Goal: Transaction & Acquisition: Purchase product/service

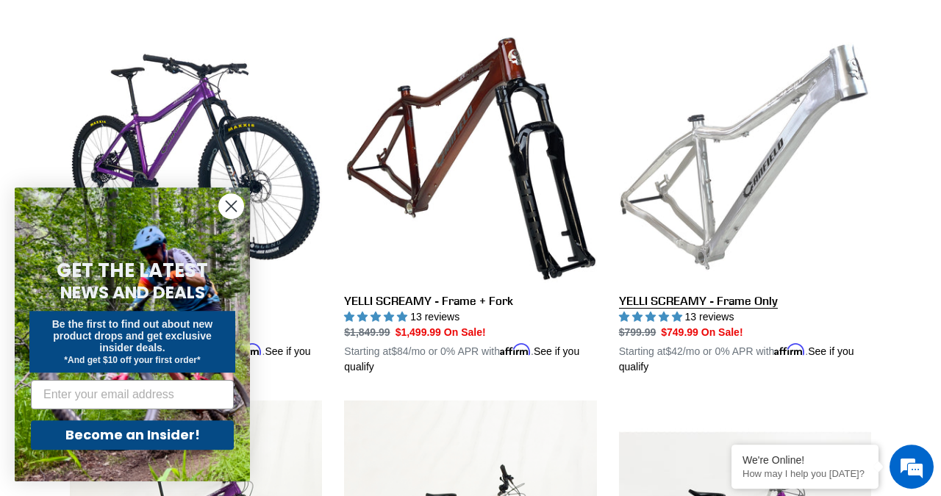
scroll to position [459, 0]
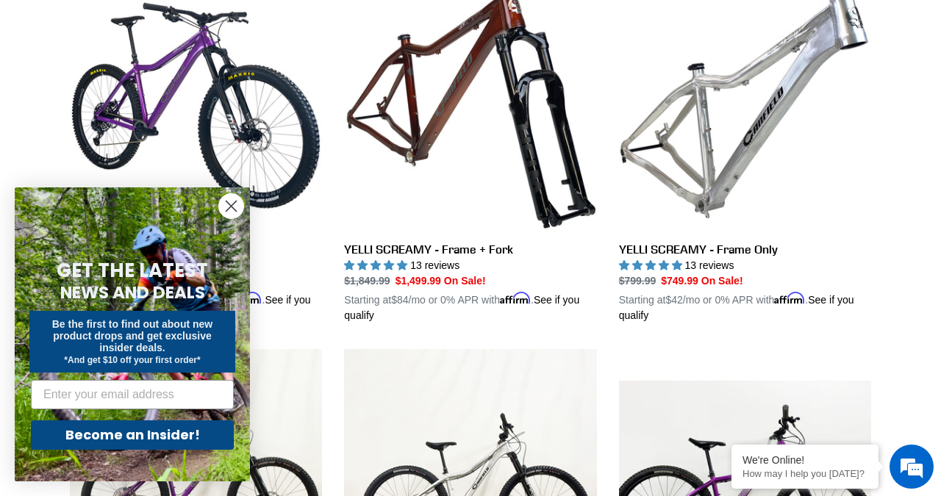
drag, startPoint x: 231, startPoint y: 198, endPoint x: 239, endPoint y: 205, distance: 10.4
click at [231, 198] on circle "Close dialog" at bounding box center [231, 206] width 24 height 24
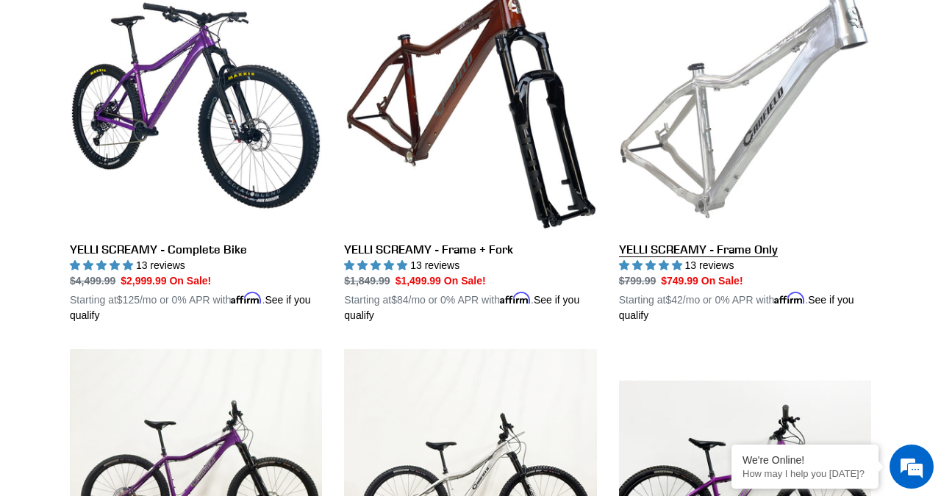
click at [725, 251] on link "YELLI SCREAMY - Frame Only" at bounding box center [745, 151] width 252 height 344
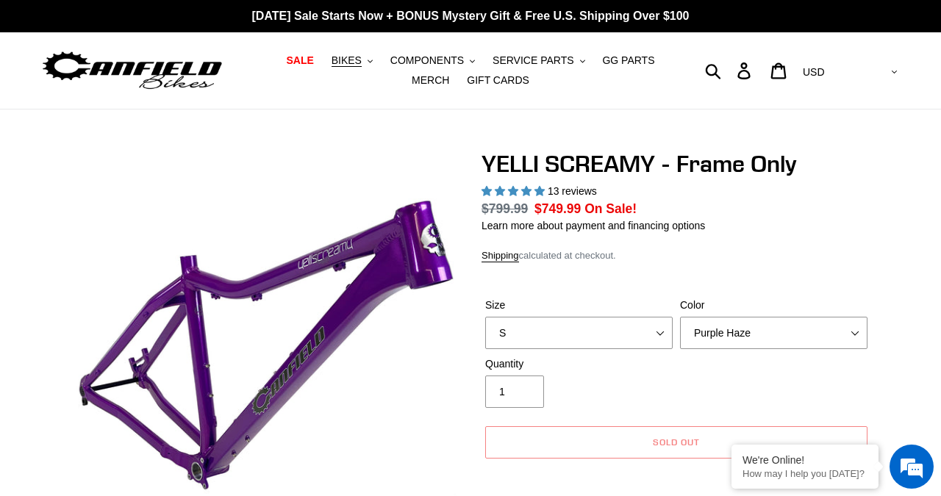
select select "Purple Haze"
select select "highest-rating"
click option "Raw" at bounding box center [0, 0] width 0 height 0
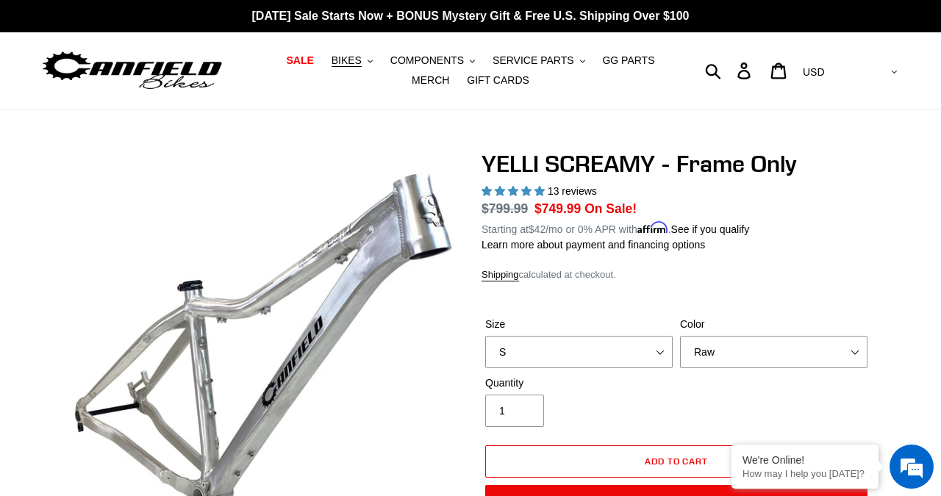
click at [680, 336] on select "Translucent Copper Purple Haze Raw" at bounding box center [773, 352] width 187 height 32
select select "Translucent Copper"
click option "Translucent Copper" at bounding box center [0, 0] width 0 height 0
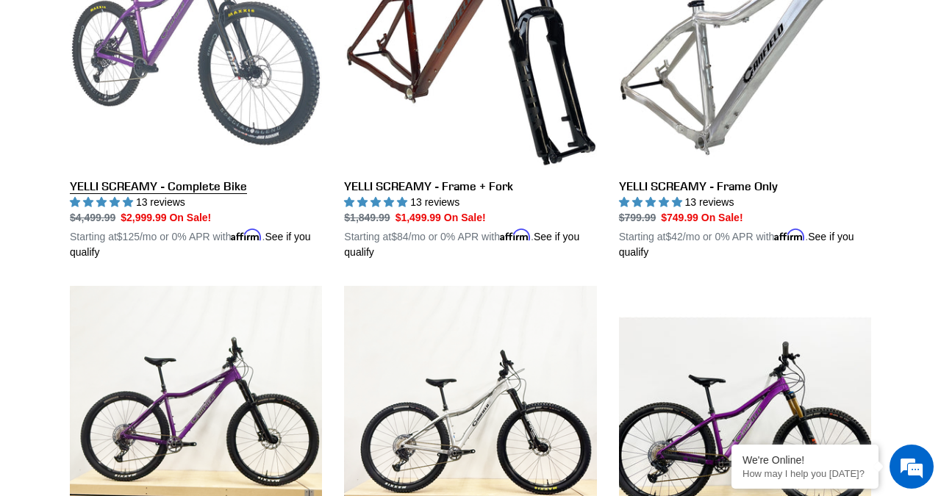
scroll to position [611, 0]
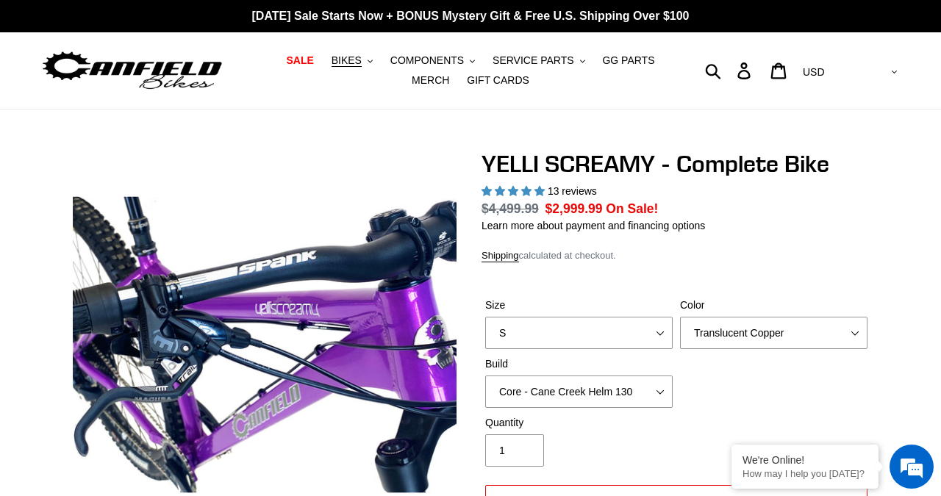
select select "highest-rating"
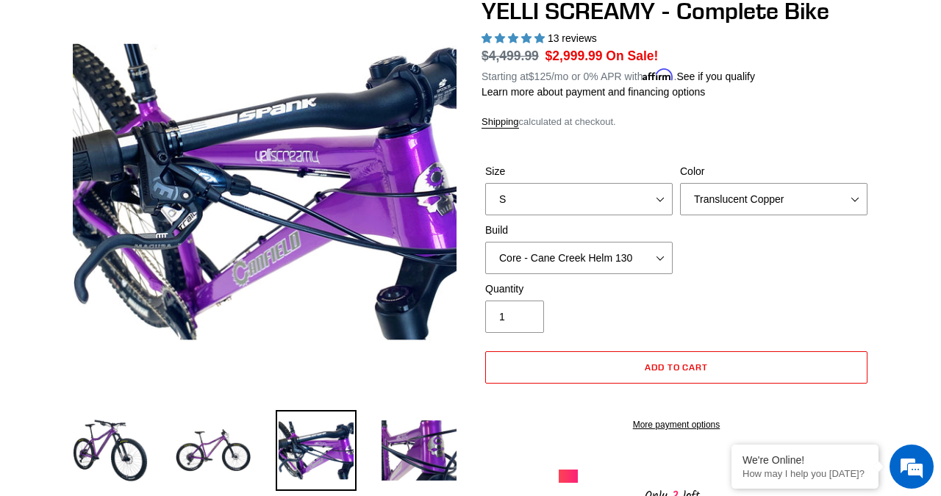
click at [355, 434] on img at bounding box center [316, 450] width 81 height 81
click at [395, 444] on img at bounding box center [418, 450] width 81 height 81
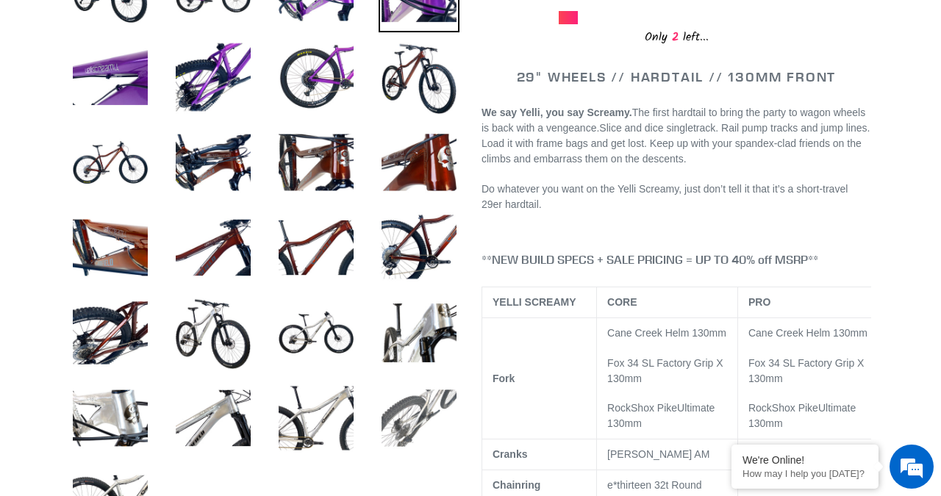
scroll to position [764, 0]
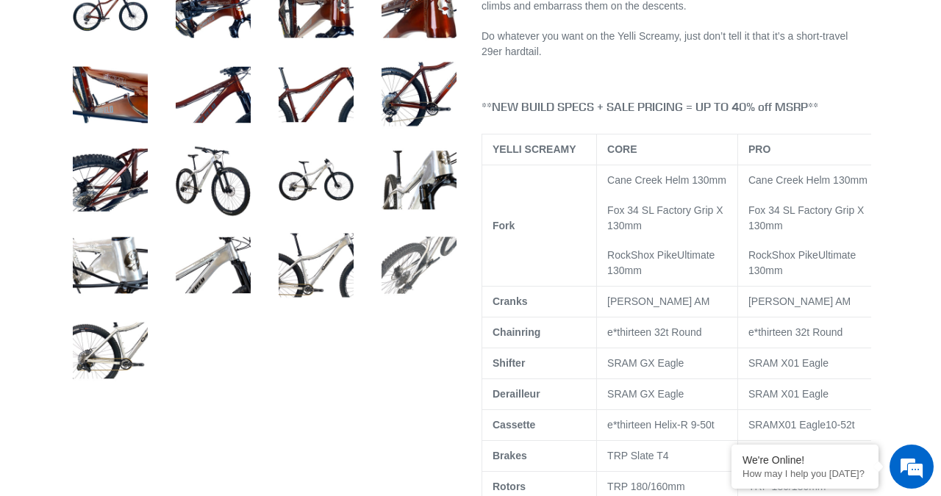
click at [434, 283] on img at bounding box center [418, 265] width 81 height 81
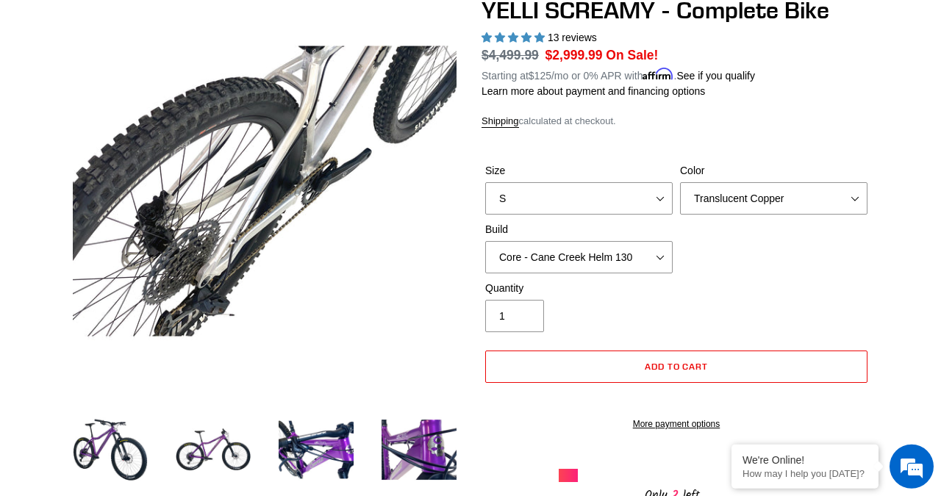
scroll to position [153, 0]
